Goal: Information Seeking & Learning: Learn about a topic

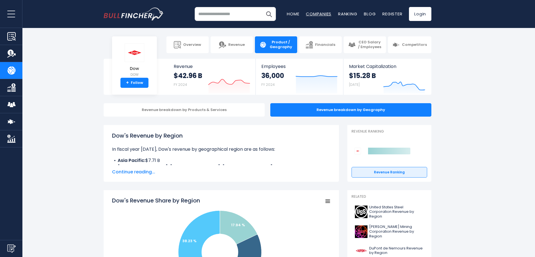
click at [315, 12] on link "Companies" at bounding box center [318, 14] width 25 height 6
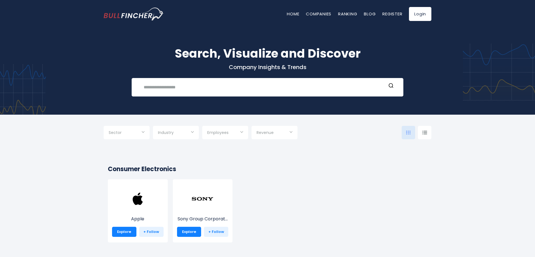
click at [174, 135] on span "Industry" at bounding box center [166, 132] width 16 height 5
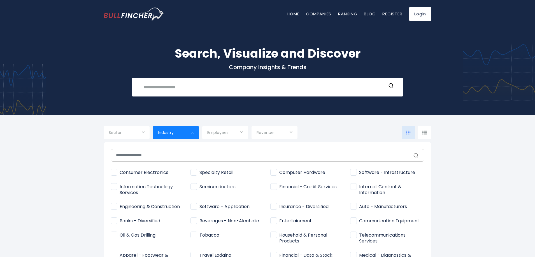
click at [275, 132] on div at bounding box center [267, 128] width 535 height 257
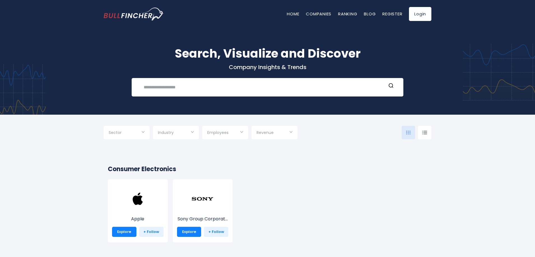
click at [265, 133] on span "Revenue" at bounding box center [264, 132] width 17 height 5
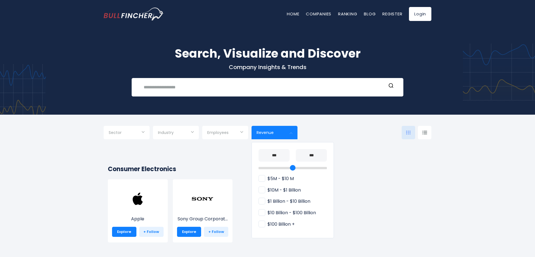
click at [431, 124] on div at bounding box center [267, 128] width 535 height 257
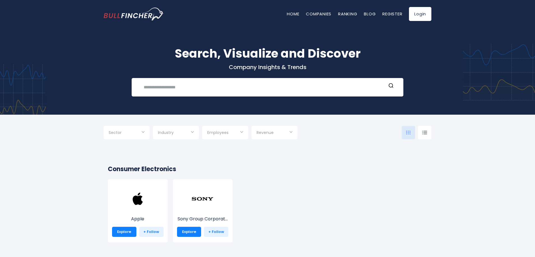
click at [428, 128] on div at bounding box center [424, 132] width 13 height 13
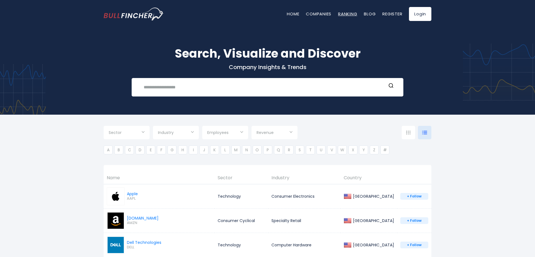
click at [348, 13] on link "Ranking" at bounding box center [347, 14] width 19 height 6
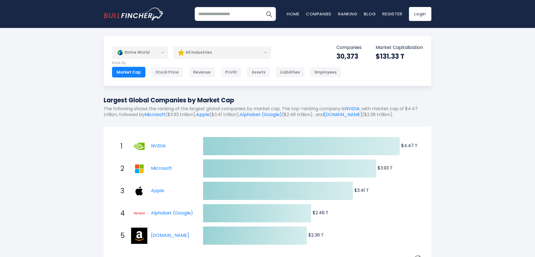
click at [143, 53] on div "Entire World" at bounding box center [140, 52] width 56 height 13
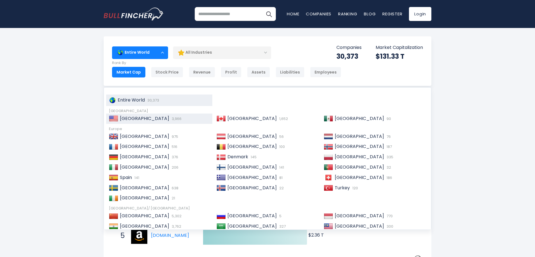
click at [147, 117] on span "[GEOGRAPHIC_DATA]" at bounding box center [144, 118] width 49 height 6
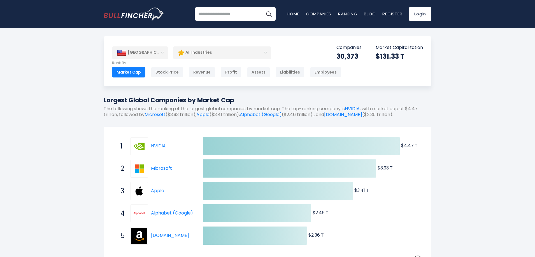
click at [197, 57] on div "All Industries" at bounding box center [222, 52] width 98 height 13
click at [290, 16] on link "Home" at bounding box center [293, 14] width 12 height 6
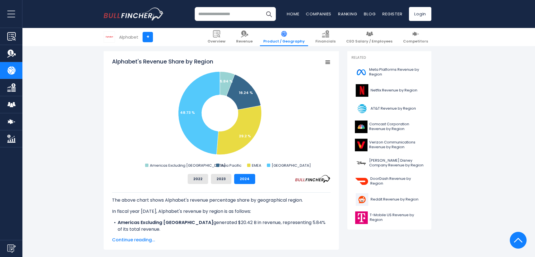
scroll to position [139, 0]
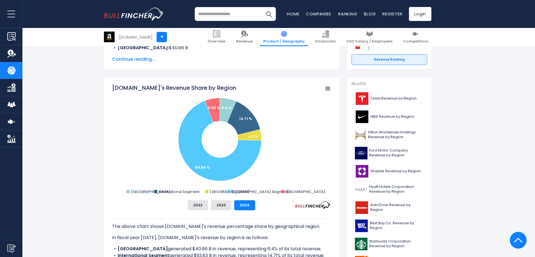
scroll to position [113, 0]
click at [234, 58] on span "Continue reading..." at bounding box center [221, 59] width 218 height 7
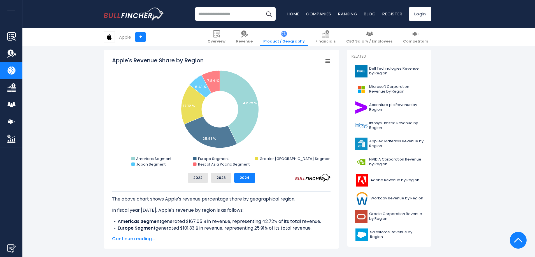
scroll to position [140, 0]
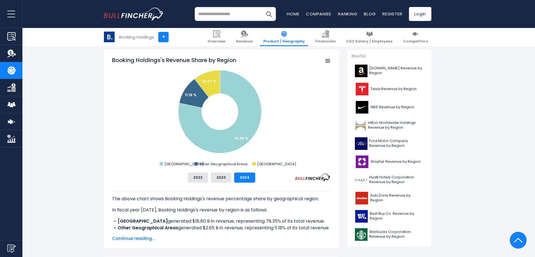
scroll to position [140, 0]
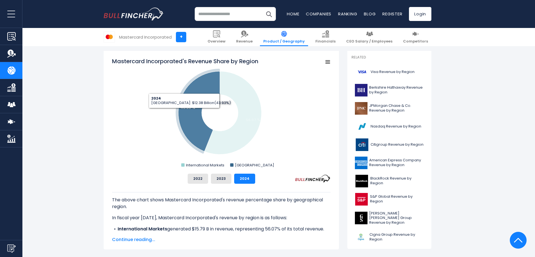
scroll to position [140, 0]
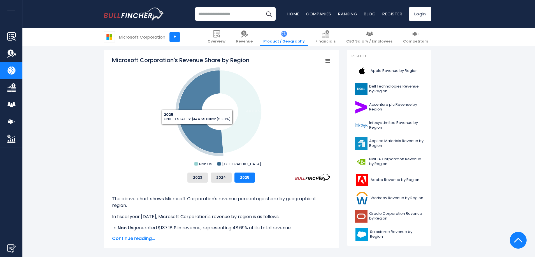
scroll to position [140, 0]
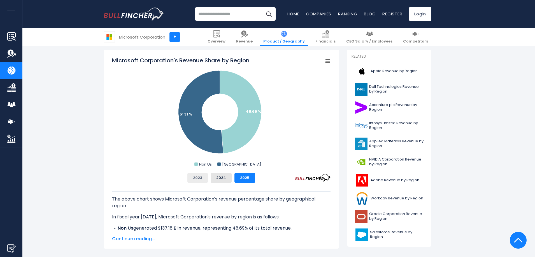
click at [198, 178] on button "2023" at bounding box center [197, 178] width 20 height 10
click at [232, 174] on div "2023 2024 2025" at bounding box center [221, 178] width 218 height 10
click at [248, 176] on button "2025" at bounding box center [244, 178] width 21 height 10
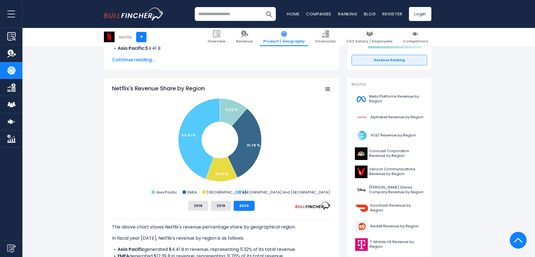
scroll to position [112, 0]
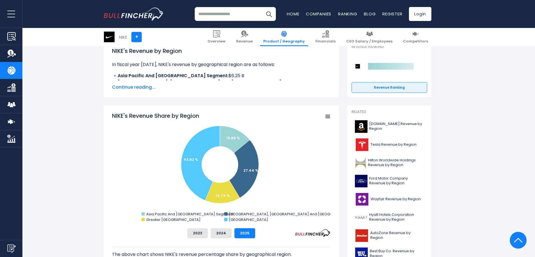
scroll to position [84, 0]
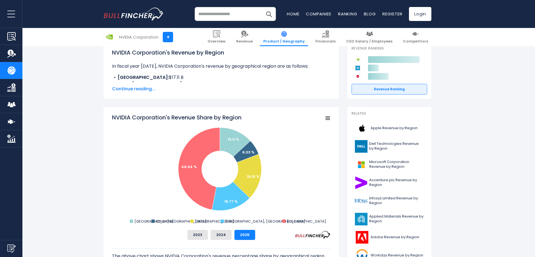
scroll to position [84, 0]
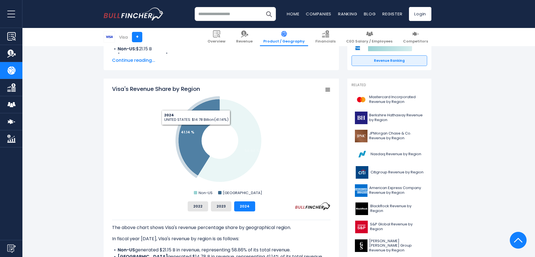
scroll to position [112, 0]
